Goal: Task Accomplishment & Management: Manage account settings

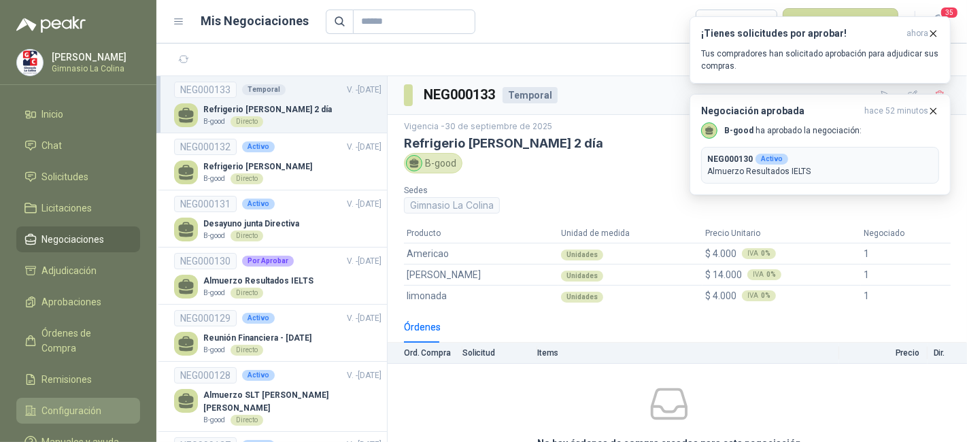
click at [78, 403] on span "Configuración" at bounding box center [72, 410] width 60 height 15
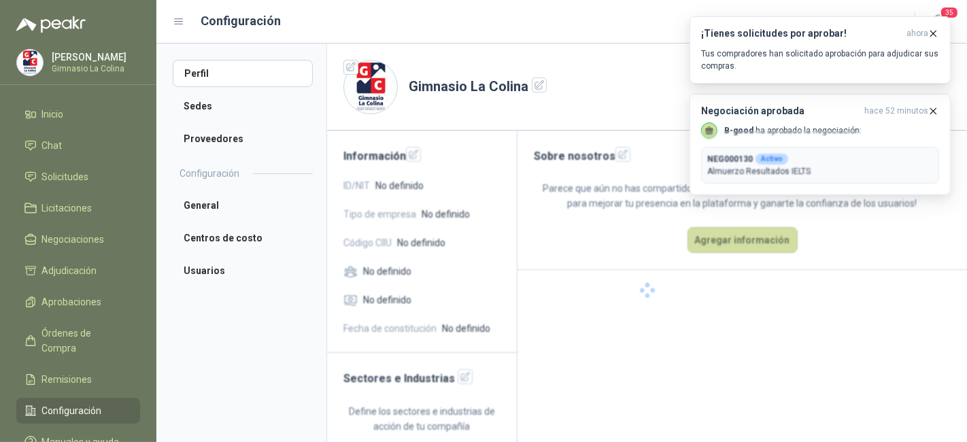
click at [78, 403] on span "Configuración" at bounding box center [72, 410] width 60 height 15
click at [243, 263] on li "Usuarios" at bounding box center [243, 270] width 140 height 27
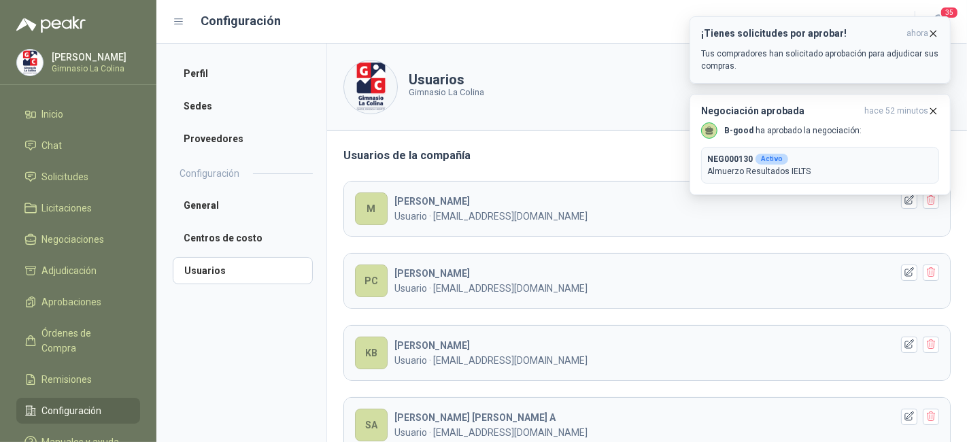
click at [933, 28] on icon "button" at bounding box center [934, 34] width 12 height 12
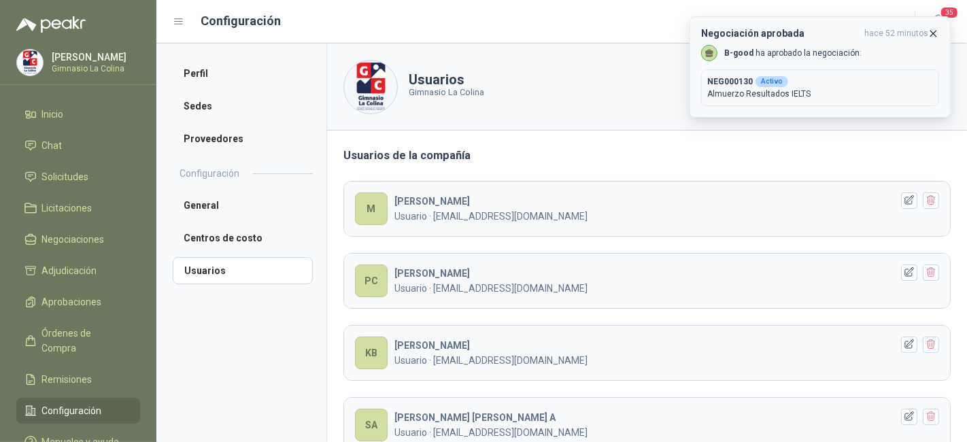
click at [934, 39] on header "Negociación aprobada hace 52 minutos" at bounding box center [820, 34] width 238 height 12
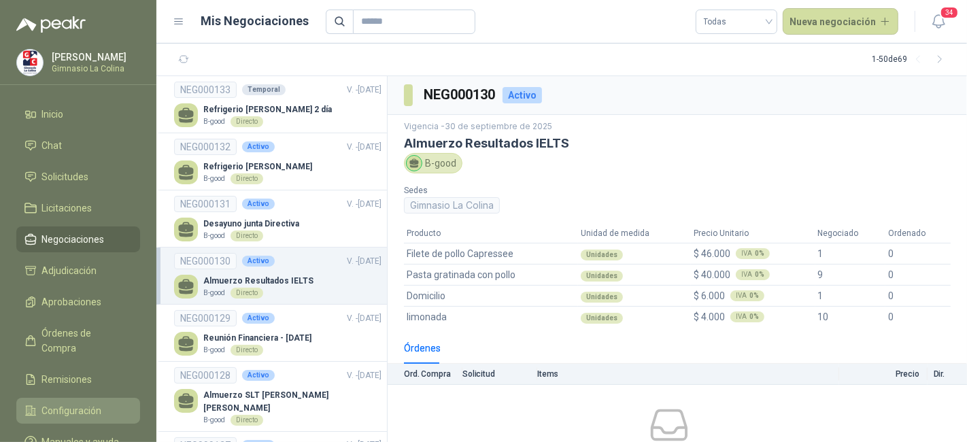
click at [99, 398] on link "Configuración" at bounding box center [78, 411] width 124 height 26
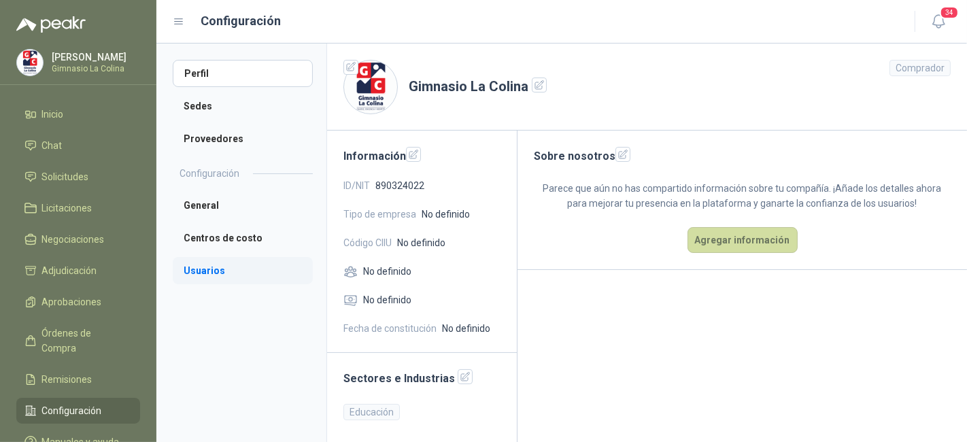
click at [224, 265] on li "Usuarios" at bounding box center [243, 270] width 140 height 27
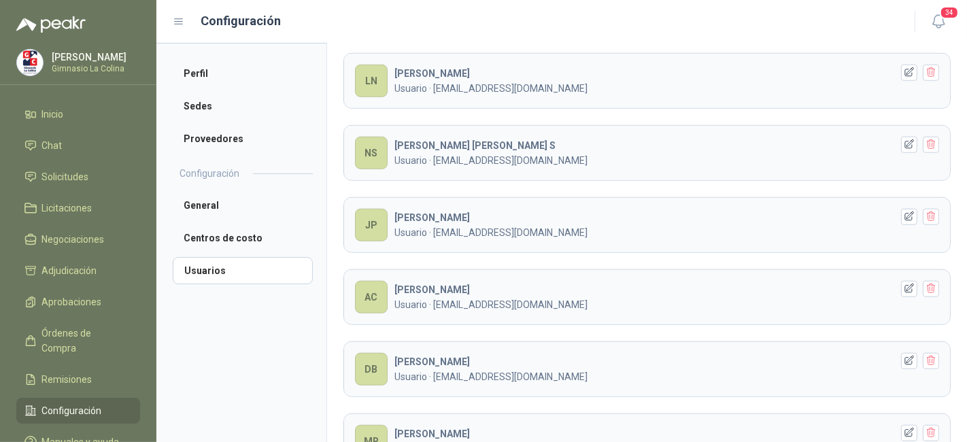
scroll to position [1046, 0]
